Goal: Find specific page/section: Find specific page/section

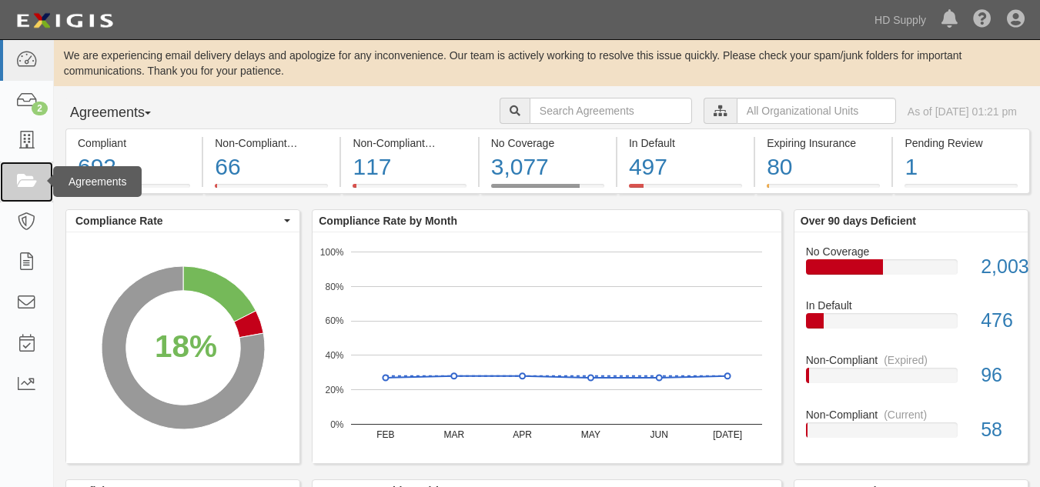
click at [35, 174] on icon at bounding box center [26, 182] width 22 height 18
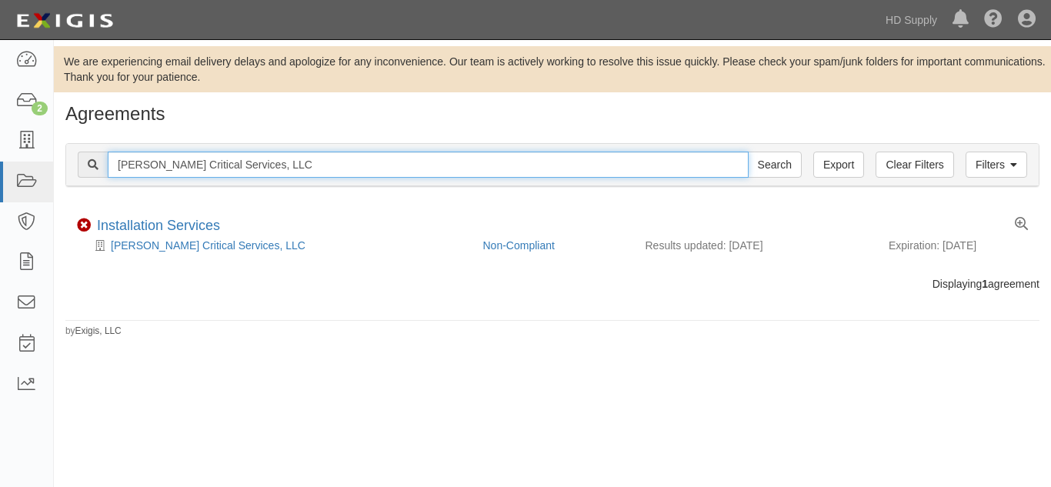
click at [273, 165] on input "[PERSON_NAME] Critical Services, LLC" at bounding box center [428, 165] width 641 height 26
type input "F"
click at [292, 165] on input "text" at bounding box center [428, 165] width 641 height 26
type input "[PERSON_NAME] US Holdings, Inc"
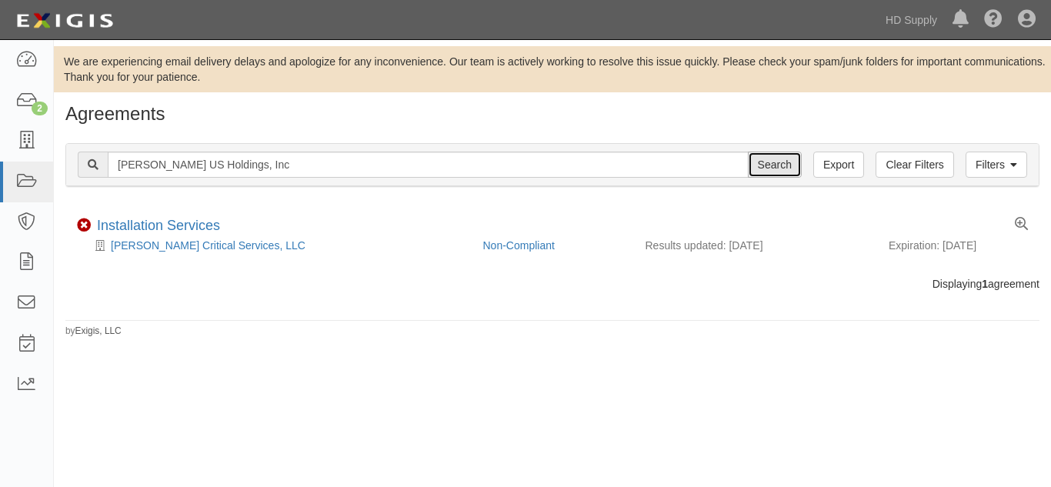
click at [753, 168] on input "Search" at bounding box center [775, 165] width 54 height 26
